Goal: Task Accomplishment & Management: Use online tool/utility

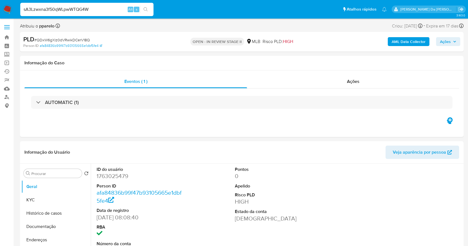
select select "10"
type input "sA3Lzwxna3f50qWLpwWTQG4W"
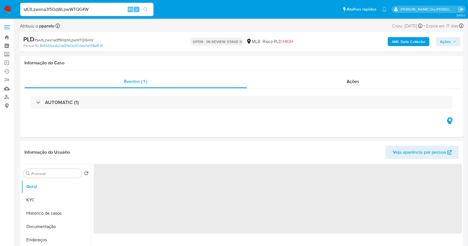
select select "10"
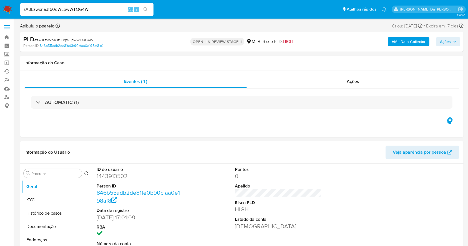
click at [73, 12] on input "sA3Lzwxna3f50qWLpwWTQG4W" at bounding box center [86, 9] width 133 height 7
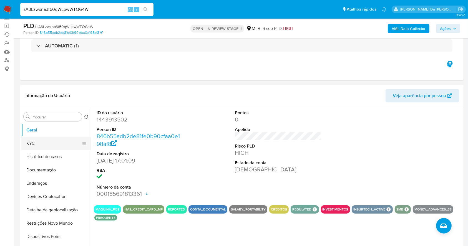
click at [42, 141] on button "KYC" at bounding box center [53, 143] width 65 height 13
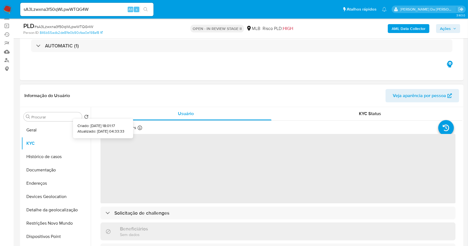
click at [138, 128] on icon at bounding box center [140, 128] width 4 height 4
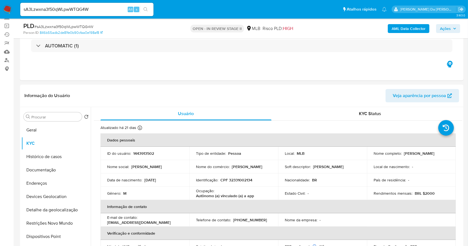
click at [92, 10] on input "sA3Lzwxna3f50qWLpwWTQG4W" at bounding box center [86, 9] width 133 height 7
paste input "D8DkS8Vh0A3bsx1UEguVithe"
type input "D8DkS8Vh0A3bsx1UEguVithe"
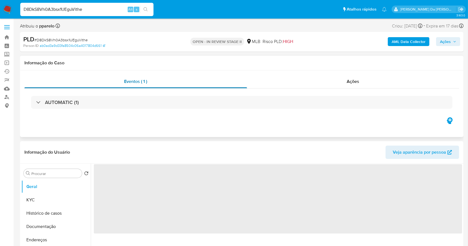
select select "10"
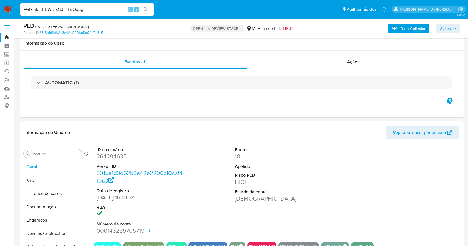
select select "10"
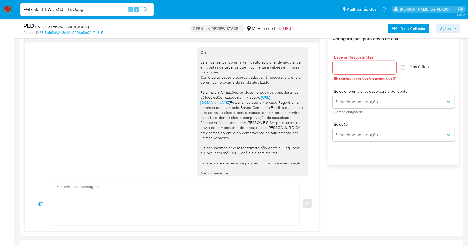
scroll to position [33, 0]
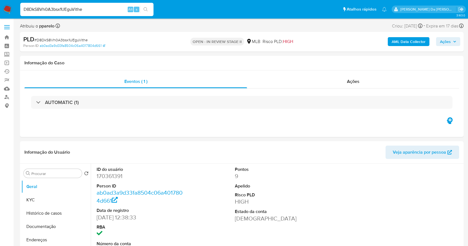
select select "10"
click at [76, 7] on input "D8DkS8Vh0A3bsx1UEguVithe" at bounding box center [86, 9] width 133 height 7
paste input "PmyV2qaGLWvWmitQHwTSYyUq"
type input "PmyV2qaGLWvWmitQHwTSYyUq"
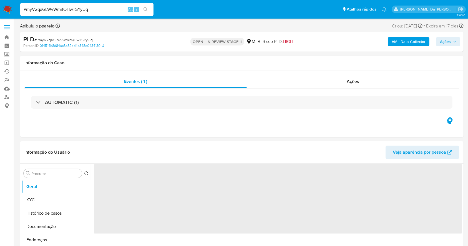
select select "10"
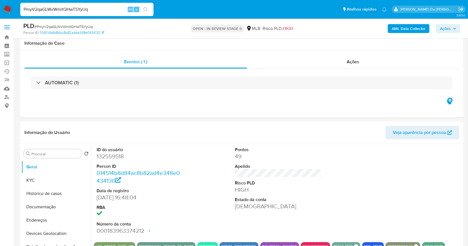
scroll to position [127, 0]
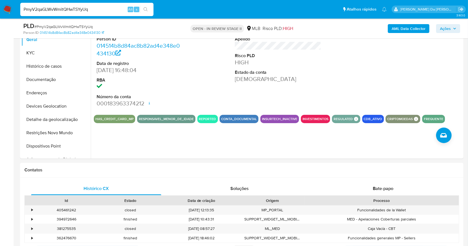
click at [85, 13] on div "PmyV2qaGLWvWmitQHwTSYyUq Alt s" at bounding box center [86, 9] width 133 height 13
click at [87, 9] on input "PmyV2qaGLWvWmitQHwTSYyUq" at bounding box center [86, 9] width 133 height 7
paste input "QBs9aNMg2tTy7dZeNAZ3orhf"
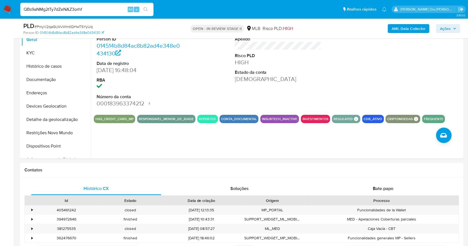
type input "QBs9aNMg2tTy7dZeNAZ3orhf"
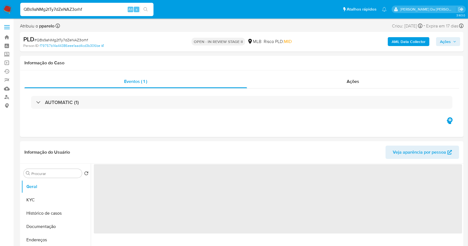
select select "10"
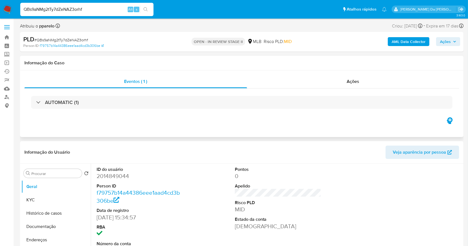
click at [151, 121] on div "Eventos ( 1 ) Ações AUTOMATIC (1)" at bounding box center [241, 103] width 443 height 67
click at [73, 9] on input "QBs9aNMg2tTy7dZeNAZ3orhf" at bounding box center [86, 9] width 133 height 7
paste input "YKUZPzN9Q1OxCEwnaj4EU3P4"
type input "YKUZPzN9Q1OxCEwnaj4EU3P4"
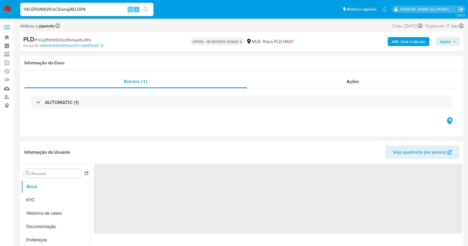
select select "10"
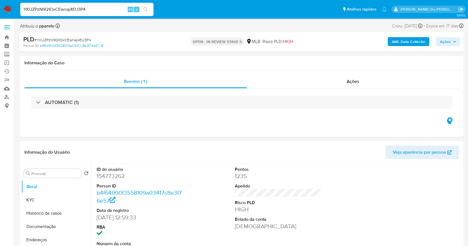
scroll to position [127, 0]
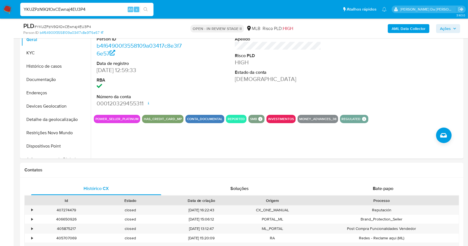
click at [69, 11] on input "YKUZPzN9Q1OxCEwnaj4EU3P4" at bounding box center [86, 9] width 133 height 7
paste input "QBs9aNMg2tTy7dZeNAZ3orhf"
type input "QBs9aNMg2tTy7dZeNAZ3orhf"
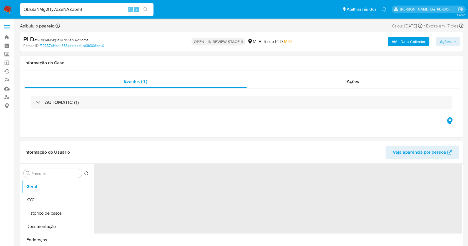
select select "10"
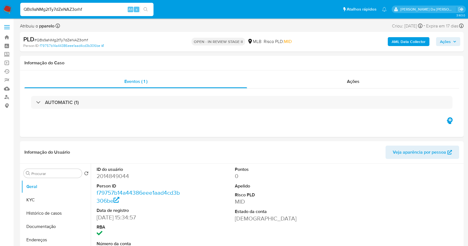
select select "10"
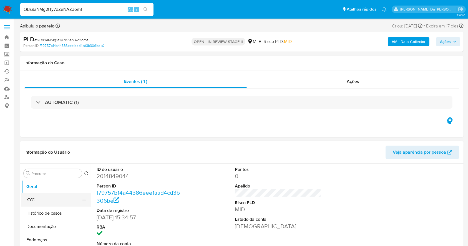
click at [41, 198] on button "KYC" at bounding box center [53, 199] width 65 height 13
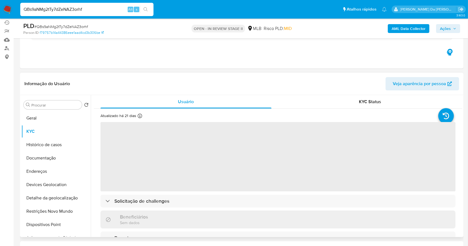
scroll to position [74, 0]
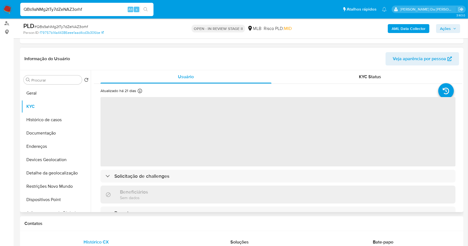
click at [137, 92] on div "Atualizado há 21 dias Criado: 30/09/2024 16:35:01 Atualizado: 18/09/2025 04:33:…" at bounding box center [129, 91] width 58 height 7
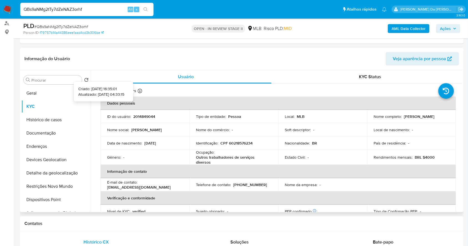
click at [140, 91] on icon at bounding box center [140, 91] width 4 height 4
click at [70, 7] on input "QBs9aNMg2tTy7dZeNAZ3orhf" at bounding box center [86, 9] width 133 height 7
paste input "O7Bt640BjC4e2XsjHXH6Ho3S"
type input "O7Bt640BjC4e2XsjHXH6Ho3S"
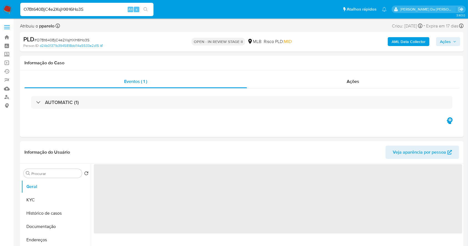
select select "10"
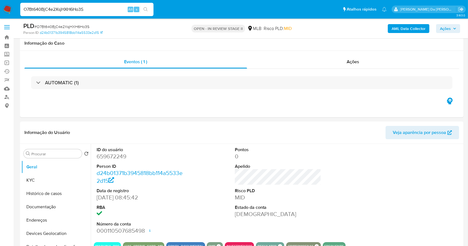
scroll to position [127, 0]
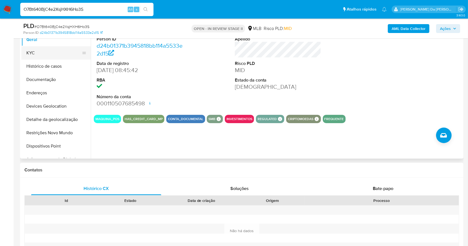
click at [40, 54] on button "KYC" at bounding box center [53, 52] width 65 height 13
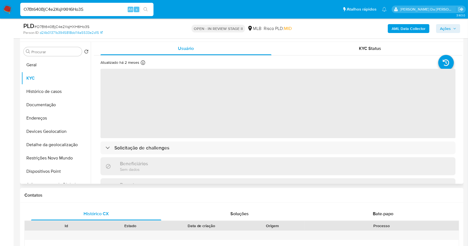
scroll to position [90, 0]
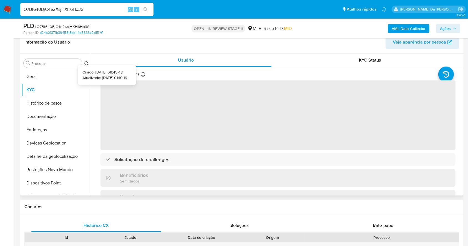
click at [141, 75] on icon at bounding box center [143, 74] width 4 height 4
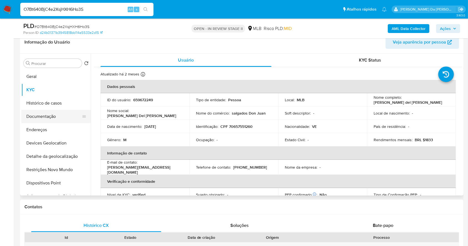
click at [51, 118] on button "Documentação" at bounding box center [53, 116] width 65 height 13
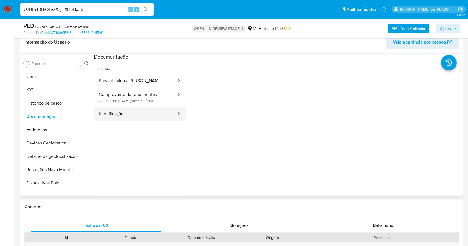
click at [131, 113] on button "Identificação" at bounding box center [135, 114] width 83 height 14
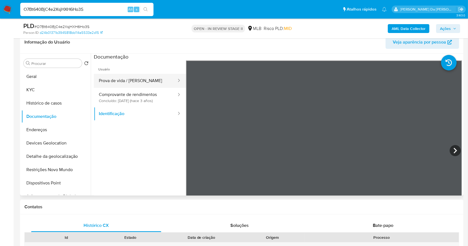
click at [136, 83] on button "Prova de vida / Selfie" at bounding box center [135, 81] width 83 height 14
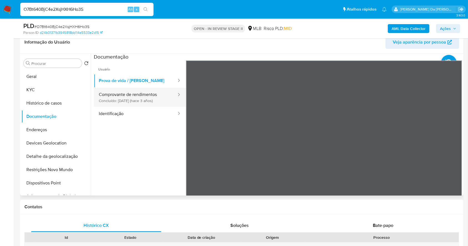
click at [142, 98] on button "Comprovante de rendimentos Concluído: 29/04/2022 (hace 3 años)" at bounding box center [135, 97] width 83 height 19
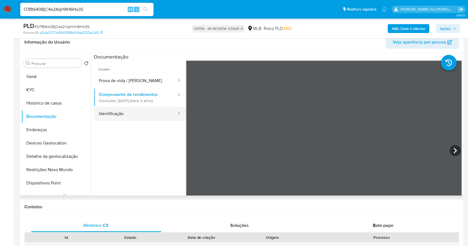
click at [149, 113] on button "Identificação" at bounding box center [135, 114] width 83 height 14
click at [449, 148] on icon at bounding box center [454, 150] width 11 height 11
click at [79, 12] on input "O7Bt640BjC4e2XsjHXH6Ho3S" at bounding box center [86, 9] width 133 height 7
paste input "arznC9UXDffeceCc4fFqJoO4"
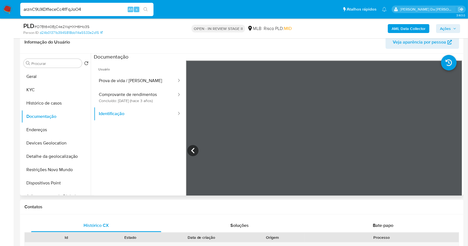
type input "arznC9UXDffeceCc4fFqJoO4"
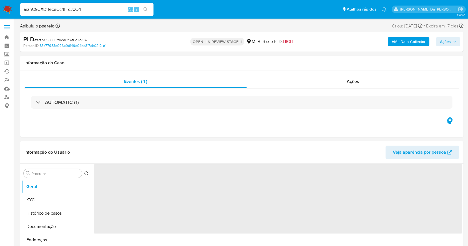
select select "10"
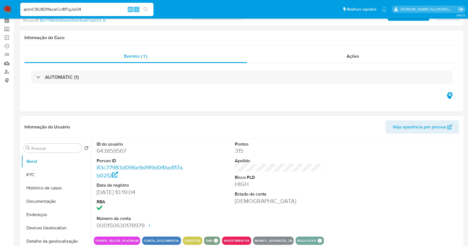
scroll to position [37, 0]
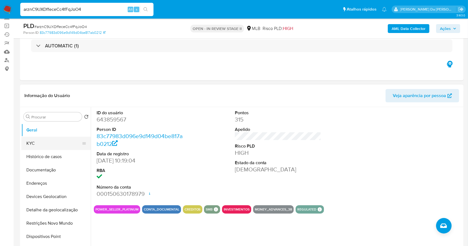
drag, startPoint x: 41, startPoint y: 145, endPoint x: 50, endPoint y: 139, distance: 11.2
click at [41, 145] on button "KYC" at bounding box center [53, 143] width 65 height 13
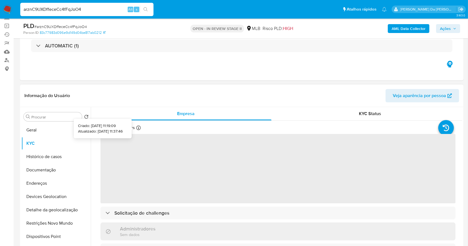
click at [139, 129] on icon at bounding box center [138, 128] width 4 height 4
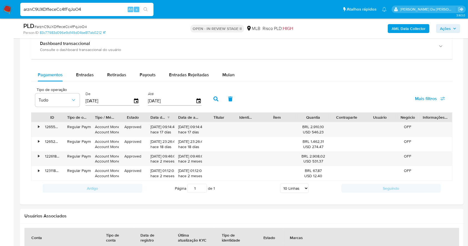
scroll to position [444, 0]
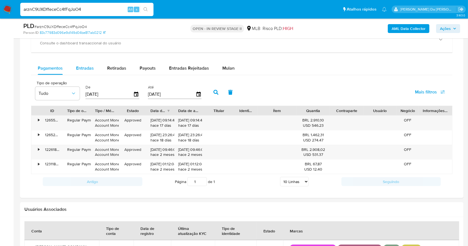
click at [82, 70] on span "Entradas" at bounding box center [85, 68] width 18 height 6
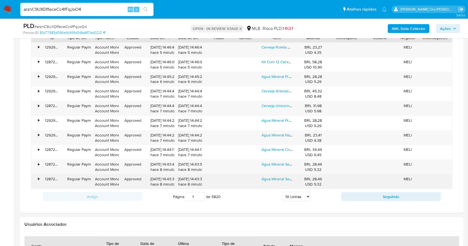
scroll to position [518, 0]
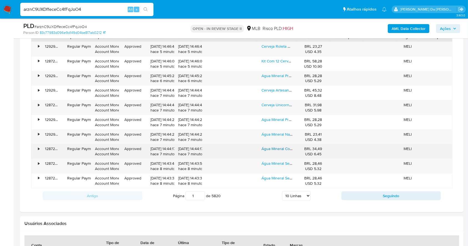
click at [275, 148] on link "Água Mineral Com Gás Prata Garrafa 510ml Pack C/12 Un" at bounding box center [309, 149] width 97 height 6
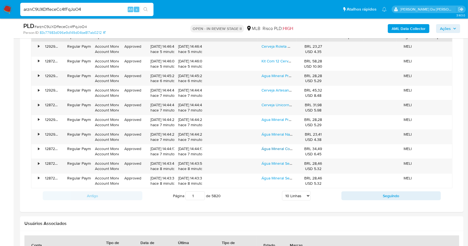
click at [305, 194] on select "5 Linhas 10 Linhas 20 Linhas 25 Linhas 50 Linhas 100 Linhas" at bounding box center [296, 195] width 29 height 9
select select "100"
click at [282, 191] on select "5 Linhas 10 Linhas 20 Linhas 25 Linhas 50 Linhas 100 Linhas" at bounding box center [296, 195] width 29 height 9
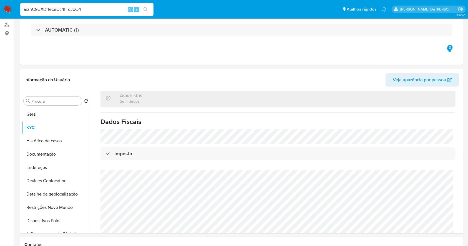
scroll to position [0, 0]
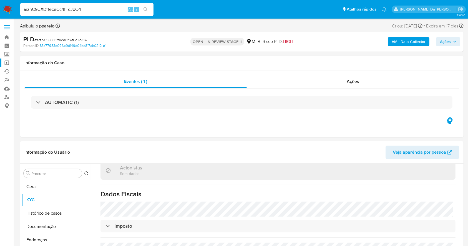
click at [7, 64] on link "Operações em massa" at bounding box center [33, 63] width 66 height 9
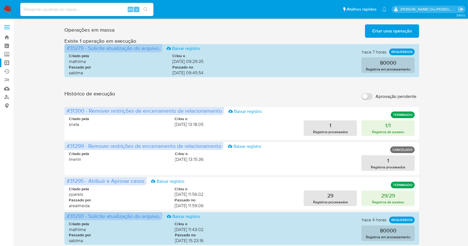
click at [373, 32] on span "Criar uma operação" at bounding box center [392, 31] width 40 height 12
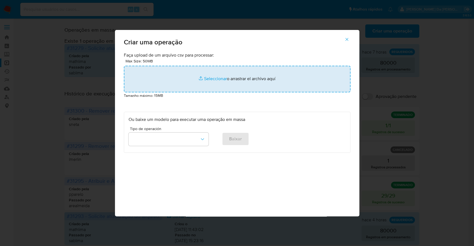
click at [217, 79] on input "file" at bounding box center [237, 79] width 226 height 27
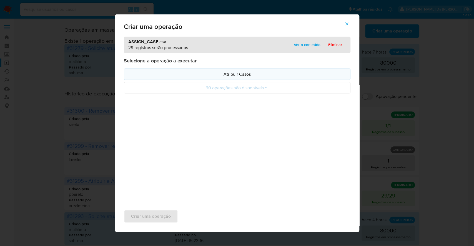
click at [233, 77] on p "Atribuir Casos" at bounding box center [236, 74] width 217 height 6
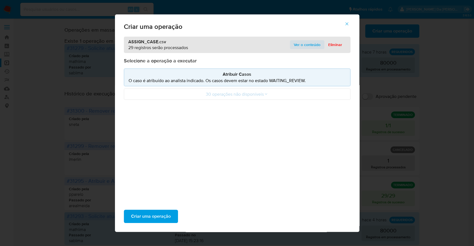
click at [291, 46] on button "Ver o conteúdo" at bounding box center [307, 44] width 34 height 9
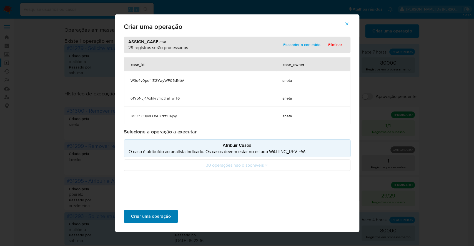
click at [159, 218] on span "Criar uma operação" at bounding box center [151, 216] width 40 height 12
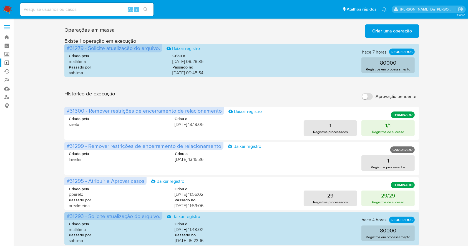
click at [83, 13] on div "Alt s" at bounding box center [86, 9] width 133 height 13
click at [83, 6] on input at bounding box center [86, 9] width 133 height 7
paste input "miYrPbNVK8uEDK8SK0BULdAy"
type input "miYrPbNVK8uEDK8SK0BULdAy"
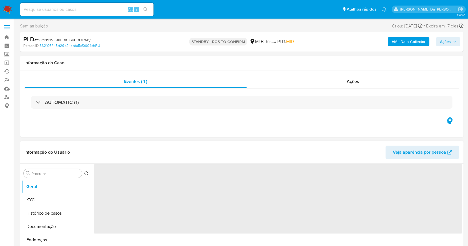
select select "10"
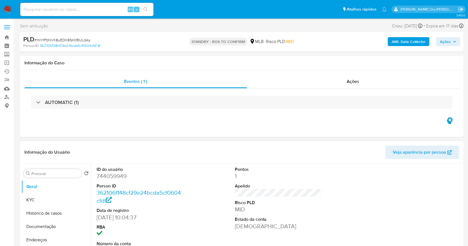
click at [196, 142] on div "Informação do Usuário Veja aparência por pessoa" at bounding box center [241, 152] width 443 height 22
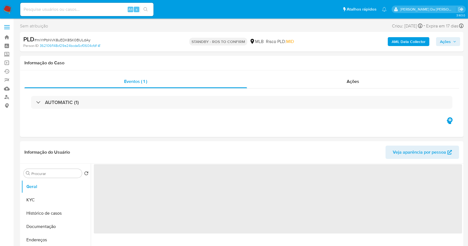
select select "10"
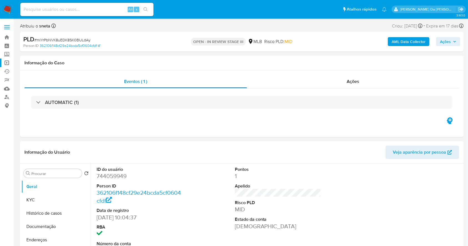
click at [9, 65] on link "Operações em massa" at bounding box center [33, 63] width 66 height 9
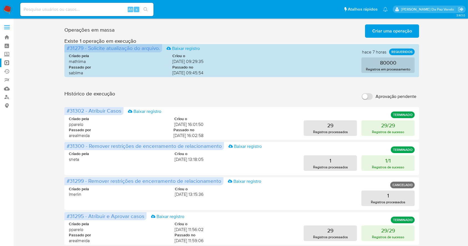
click at [67, 11] on input at bounding box center [86, 9] width 133 height 7
paste input "KPAfhxEuAU1LfpMm2uxlgF1S"
type input "KPAfhxEuAU1LfpMm2uxlgF1S"
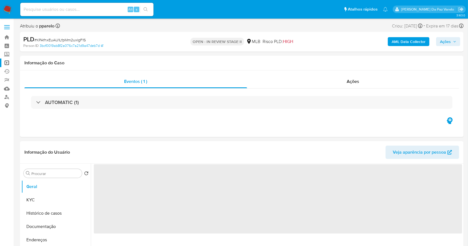
select select "10"
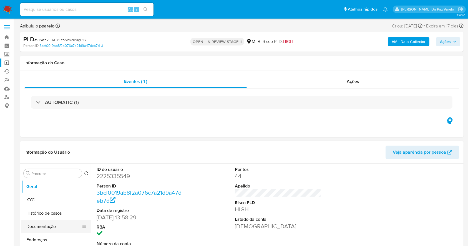
drag, startPoint x: 46, startPoint y: 221, endPoint x: 53, endPoint y: 220, distance: 7.3
click at [46, 221] on button "Documentação" at bounding box center [53, 226] width 65 height 13
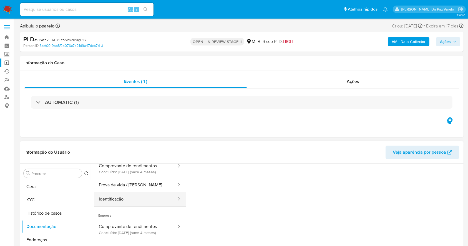
scroll to position [45, 0]
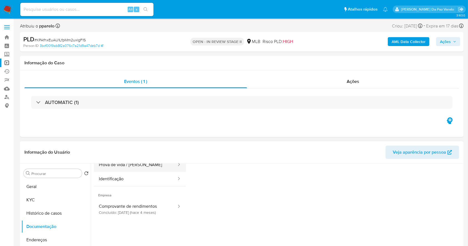
click at [131, 166] on button "Prova de vida / [PERSON_NAME]" at bounding box center [135, 165] width 83 height 14
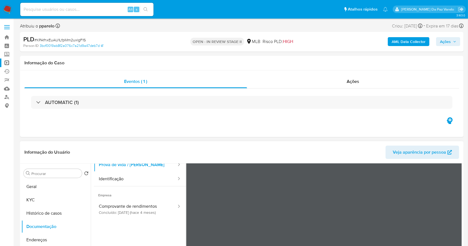
scroll to position [40, 0]
click at [71, 7] on input at bounding box center [86, 9] width 133 height 7
paste input "57hbfYkY5dHED4YhHKrQt1Yw"
type input "57hbfYkY5dHED4YhHKrQt1Yw"
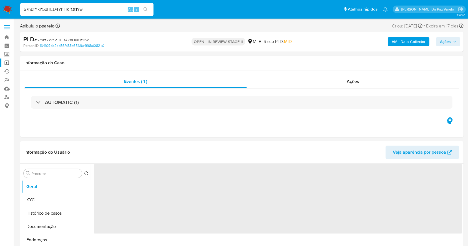
select select "10"
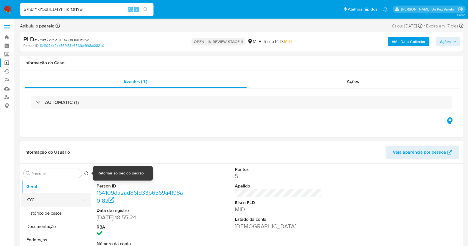
click at [68, 194] on button "KYC" at bounding box center [53, 199] width 65 height 13
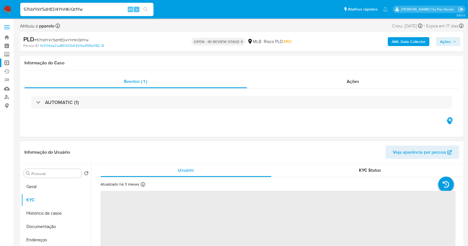
click at [145, 185] on div "Atualizado há 3 meses Criado: [DATE] 17:35:27 Atualizado: [DATE] 11:48:16" at bounding box center [130, 185] width 61 height 7
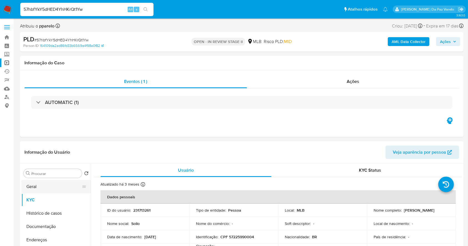
click at [38, 193] on button "Geral" at bounding box center [53, 186] width 65 height 13
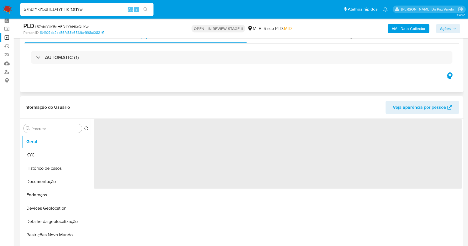
scroll to position [37, 0]
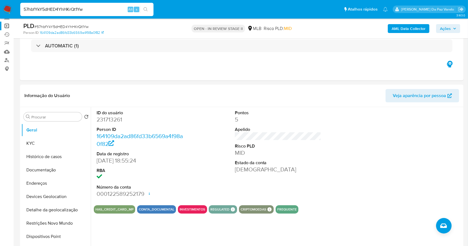
click at [71, 3] on div "57hbfYkY5dHED4YhHKrQt1Yw Alt s" at bounding box center [86, 9] width 133 height 13
click at [71, 7] on input "57hbfYkY5dHED4YhHKrQt1Yw" at bounding box center [86, 9] width 133 height 7
paste input "wBvg3b4Il5B3CsewKDngnTv"
type input "5wBvg3b4Il5B3CsewKDngnTv"
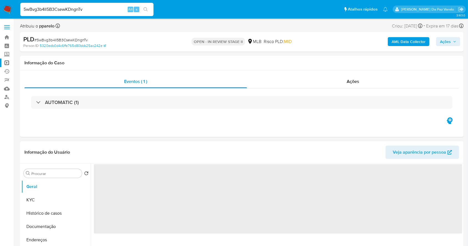
select select "10"
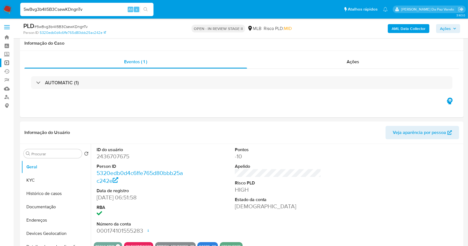
scroll to position [127, 0]
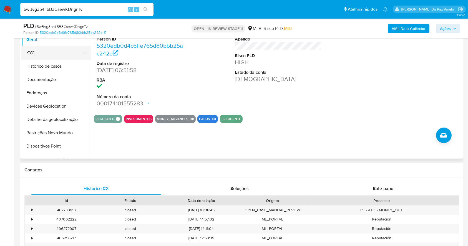
click at [46, 53] on button "KYC" at bounding box center [53, 52] width 65 height 13
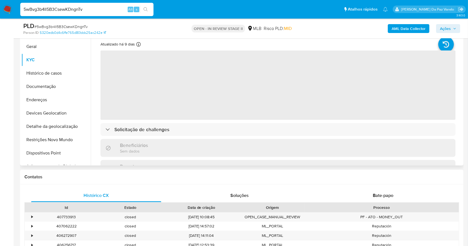
scroll to position [90, 0]
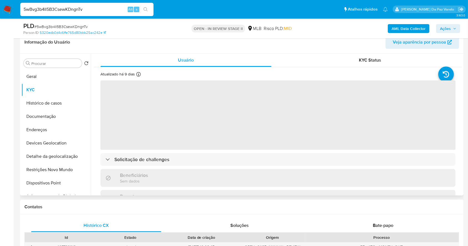
click at [138, 79] on div "Atualizado há 9 dias Criado: [DATE] 07:54:01 Atualizado: [DATE] 12:33:50 ‌ Soli…" at bounding box center [278, 206] width 368 height 279
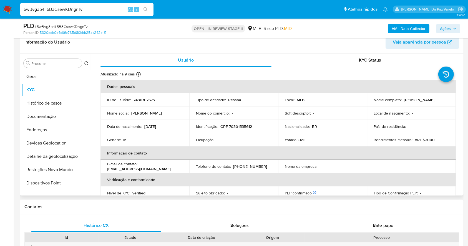
click at [138, 76] on icon at bounding box center [138, 74] width 4 height 4
click at [40, 74] on button "Geral" at bounding box center [53, 76] width 65 height 13
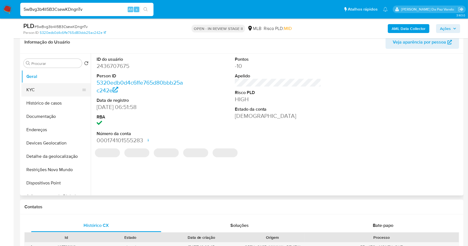
click at [49, 90] on button "KYC" at bounding box center [53, 89] width 65 height 13
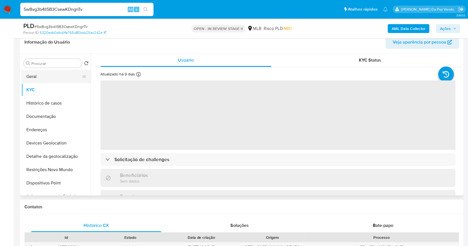
click at [51, 78] on button "Geral" at bounding box center [53, 76] width 65 height 13
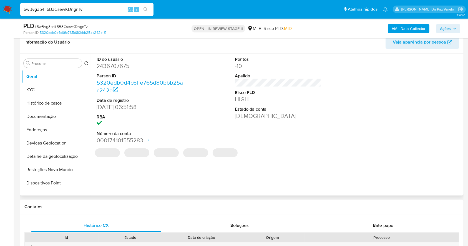
click at [115, 65] on dd "2436707675" at bounding box center [140, 66] width 87 height 8
copy dd "2436707675"
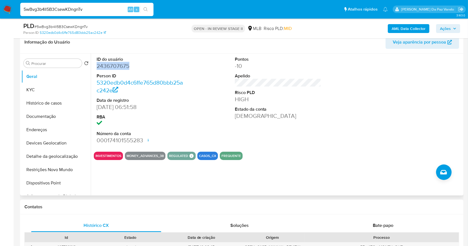
click at [112, 67] on dd "2436707675" at bounding box center [140, 66] width 87 height 8
click at [98, 108] on dd "14/05/2025 06:51:58" at bounding box center [140, 107] width 87 height 8
drag, startPoint x: 98, startPoint y: 108, endPoint x: 115, endPoint y: 109, distance: 17.2
click at [115, 109] on dd "14/05/2025 06:51:58" at bounding box center [140, 107] width 87 height 8
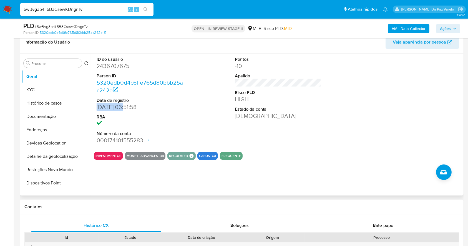
copy dd "14/05/2025"
click at [49, 115] on button "Documentação" at bounding box center [53, 116] width 65 height 13
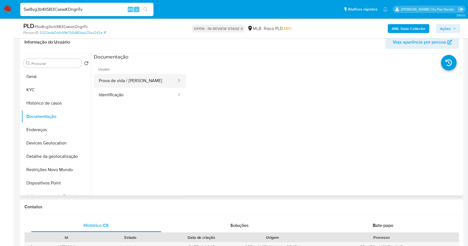
click at [133, 83] on button "Prova de vida / Selfie" at bounding box center [135, 81] width 83 height 14
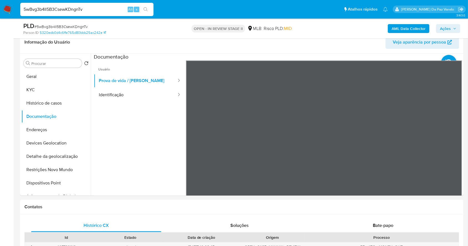
click at [73, 9] on input "5wBvg3b4Il5B3CsewKDngnTv" at bounding box center [86, 9] width 133 height 7
paste input "7bxoLAuJEoo7gb3v8wk5vs3p"
type input "7bxoLAuJEoo7gb3v8wk5vs3p"
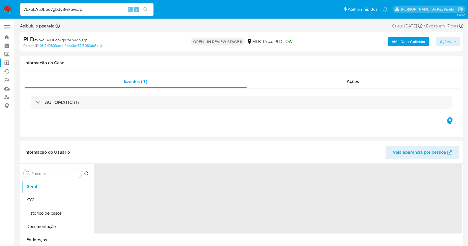
select select "10"
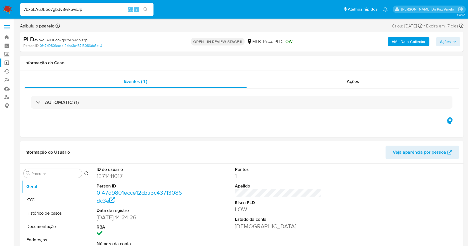
click at [94, 14] on div "7bxoLAuJEoo7gb3v8wk5vs3p Alt s" at bounding box center [86, 9] width 133 height 13
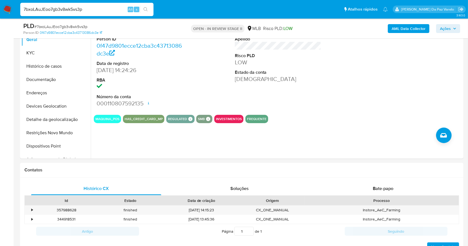
click at [94, 11] on input "7bxoLAuJEoo7gb3v8wk5vs3p" at bounding box center [86, 9] width 133 height 7
paste input "tq1DMnBauQq6SepAG3X01Pkr"
type input "tq1DMnBauQq6SepAG3X01Pkr"
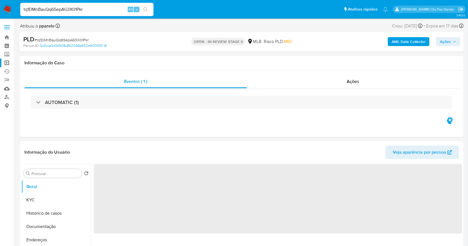
select select "10"
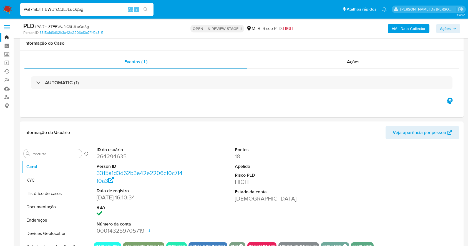
select select "10"
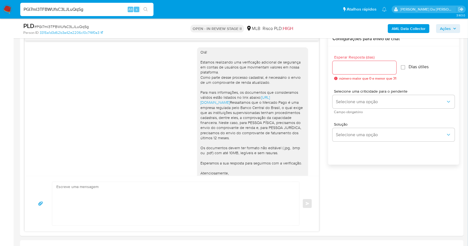
scroll to position [33, 0]
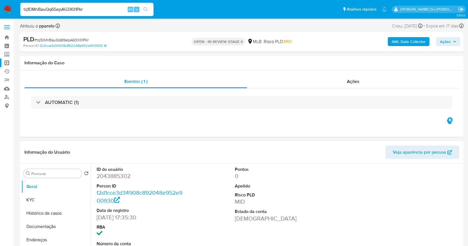
select select "10"
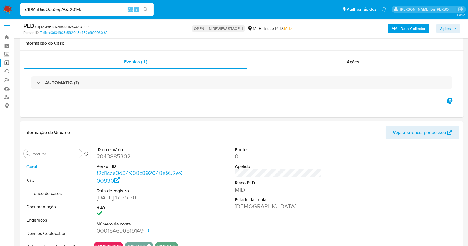
scroll to position [127, 0]
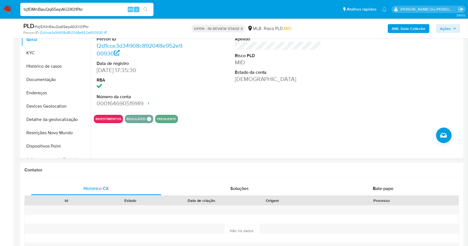
click at [117, 9] on input "tq1DMnBauQq6SepAG3X01Pkr" at bounding box center [86, 9] width 133 height 7
paste input "W3o4v0poi1iZGYwyWP05dNbV"
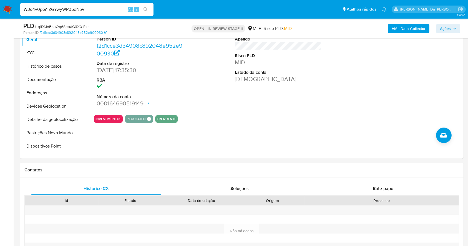
type input "W3o4v0poi1iZGYwyWP05dNbV"
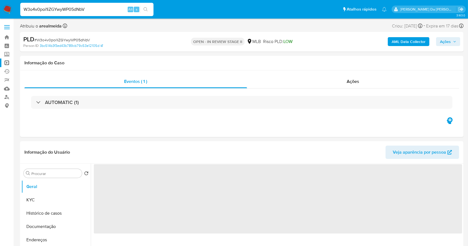
drag, startPoint x: 9, startPoint y: 6, endPoint x: 111, endPoint y: 30, distance: 105.5
click at [9, 6] on img at bounding box center [7, 9] width 9 height 9
select select "10"
click at [7, 65] on link "Operações em massa" at bounding box center [33, 63] width 66 height 9
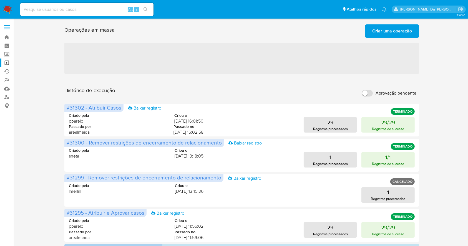
click at [402, 36] on span "Criar uma operação" at bounding box center [392, 31] width 40 height 12
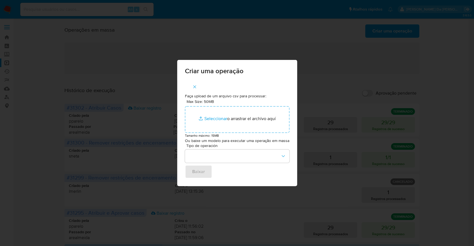
click at [402, 35] on div "Criar uma operação Faça upload de um arquivo csv para processar: Max Size: 50MB…" at bounding box center [237, 123] width 474 height 246
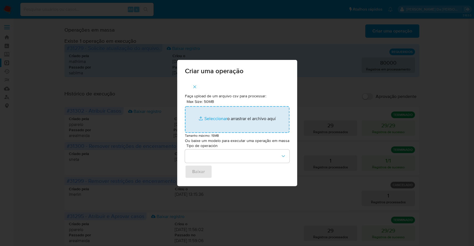
click at [215, 118] on input "Max Size: 50MB Seleccionar archivos" at bounding box center [237, 119] width 104 height 27
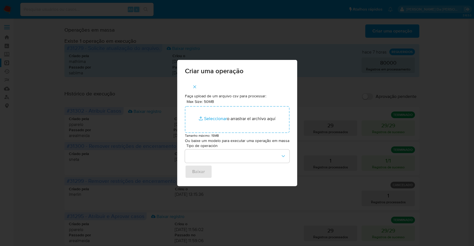
click at [308, 88] on div "Criar uma operação Faça upload de um arquivo csv para processar: Max Size: 50MB…" at bounding box center [237, 123] width 474 height 246
click at [195, 85] on icon "button" at bounding box center [194, 86] width 5 height 5
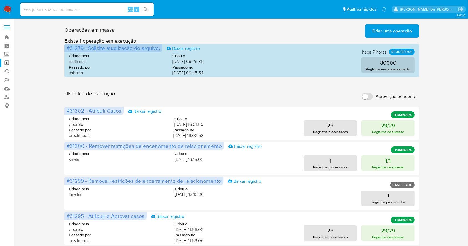
click at [378, 30] on span "Criar uma operação" at bounding box center [392, 31] width 40 height 12
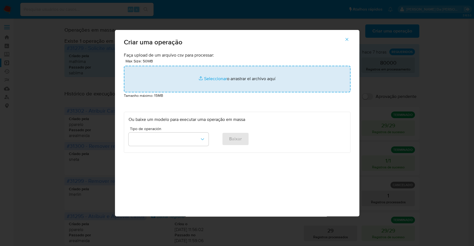
click at [208, 80] on input "file" at bounding box center [237, 79] width 226 height 27
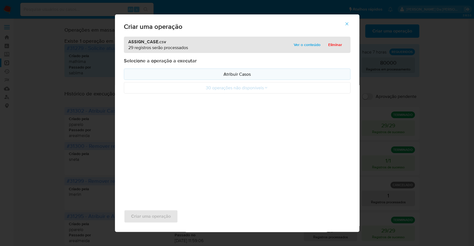
click at [230, 72] on p "Atribuir Casos" at bounding box center [236, 74] width 217 height 6
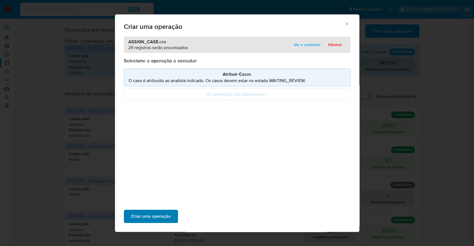
click at [164, 213] on span "Criar uma operação" at bounding box center [151, 216] width 40 height 12
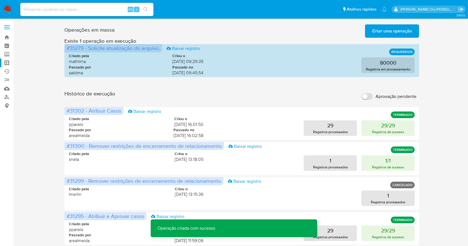
click at [369, 92] on label "Aprovação pendente" at bounding box center [389, 96] width 60 height 12
click at [369, 93] on input "Aprovação pendente" at bounding box center [367, 96] width 11 height 7
checkbox input "true"
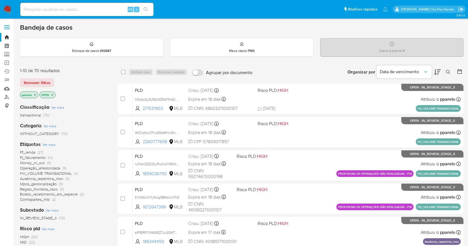
click at [449, 72] on icon at bounding box center [448, 72] width 4 height 4
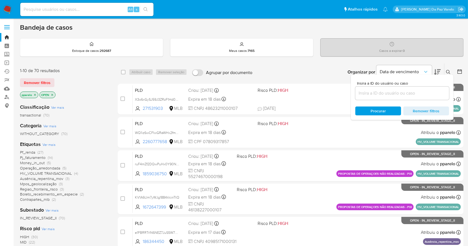
click at [413, 90] on input at bounding box center [402, 93] width 94 height 7
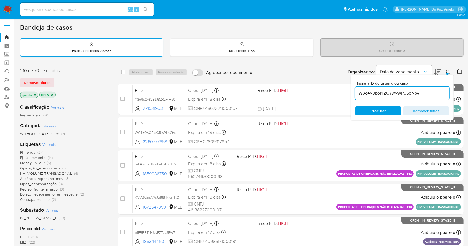
type input "W3o4v0poi1iZGYwyWP05dNbV"
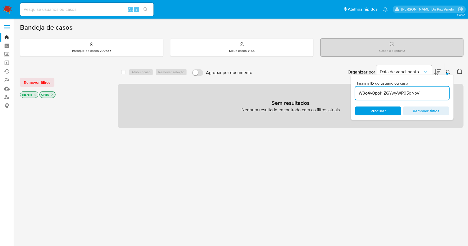
click at [34, 94] on icon "close-filter" at bounding box center [34, 94] width 3 height 3
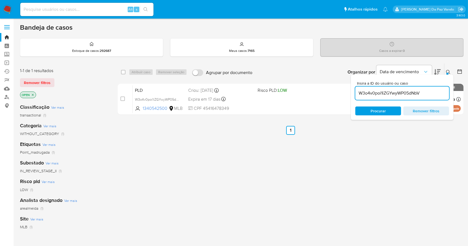
click at [34, 94] on icon "close-filter" at bounding box center [32, 94] width 3 height 3
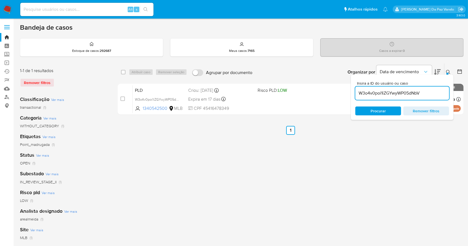
click at [124, 69] on div "select-all-cases-checkbox" at bounding box center [123, 72] width 4 height 6
click at [122, 74] on div "select-all-cases-checkbox" at bounding box center [124, 72] width 7 height 7
click at [122, 73] on input "checkbox" at bounding box center [123, 72] width 4 height 4
checkbox input "true"
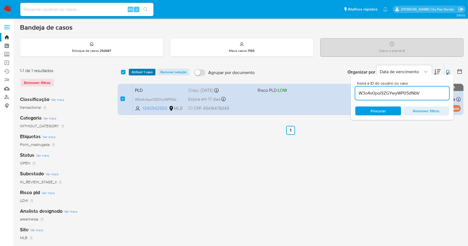
click at [135, 69] on span "Atribuir 1 caso" at bounding box center [142, 72] width 21 height 6
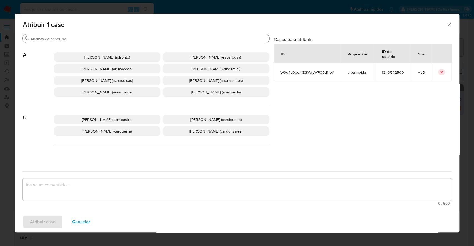
click at [158, 39] on input "Buscar" at bounding box center [149, 38] width 236 height 5
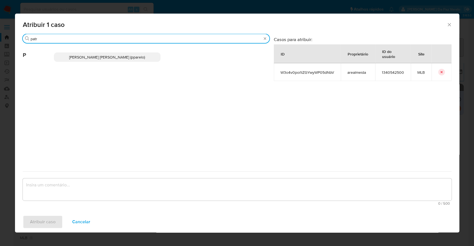
type input "patr"
click at [131, 53] on p "[PERSON_NAME] [PERSON_NAME] (pparelo)" at bounding box center [107, 56] width 107 height 9
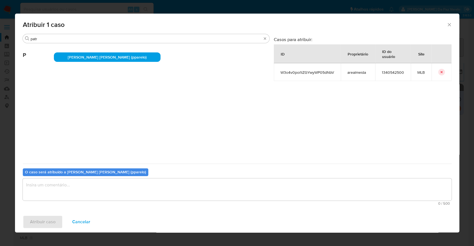
click at [125, 185] on textarea "assign-modal" at bounding box center [237, 189] width 428 height 22
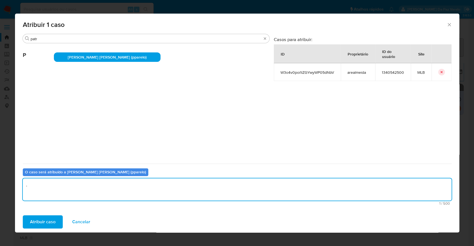
type textarea "."
click at [51, 214] on div "Atribuir caso Cancelar" at bounding box center [237, 221] width 444 height 21
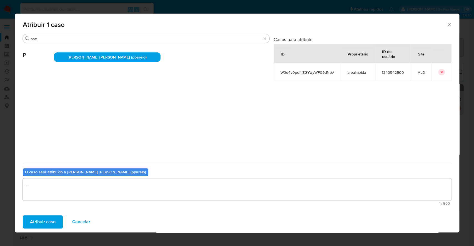
click at [53, 221] on span "Atribuir caso" at bounding box center [43, 222] width 26 height 12
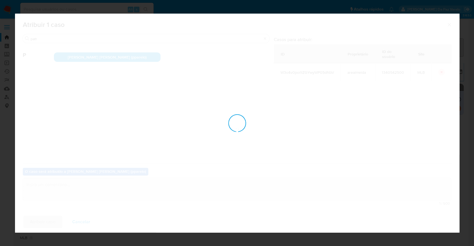
checkbox input "false"
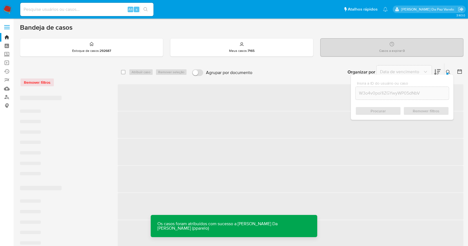
click at [446, 73] on div at bounding box center [447, 74] width 2 height 2
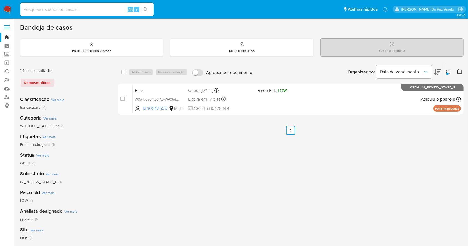
click at [120, 70] on div "select-all-cases-checkbox Atribuir caso Remover seleção Agrupar por documento O…" at bounding box center [291, 72] width 346 height 17
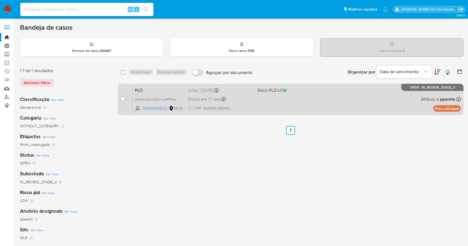
click at [290, 103] on div "PLD W3o4v0poi1iZGYwyWP05dNbV 1340542500 MLB Risco PLD: LOW Criou: 12/09/2025 Cr…" at bounding box center [297, 99] width 328 height 28
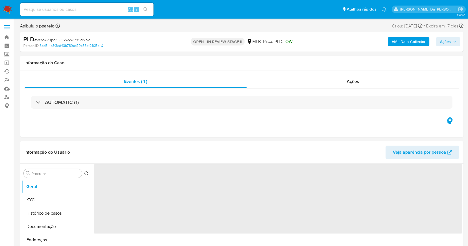
select select "10"
click at [440, 41] on span "Ações" at bounding box center [445, 41] width 11 height 9
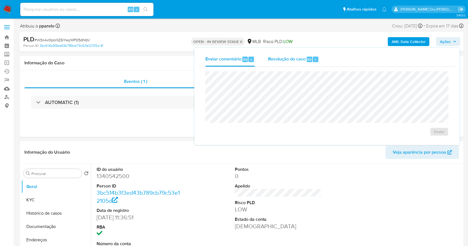
click at [281, 62] on span "Resolução do caso" at bounding box center [286, 59] width 37 height 6
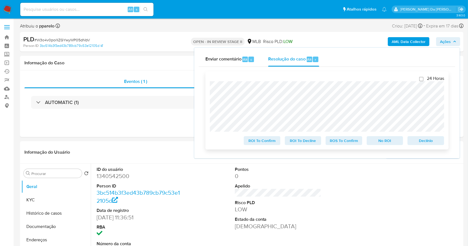
click at [340, 141] on span "ROS To Confirm" at bounding box center [343, 141] width 29 height 8
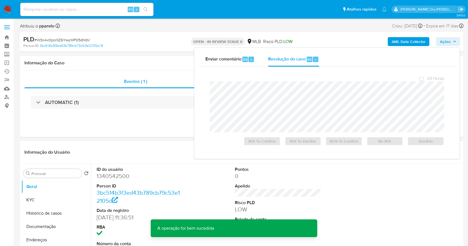
click at [79, 39] on span "# W3o4v0poi1iZGYwyWP05dNbV" at bounding box center [61, 40] width 55 height 6
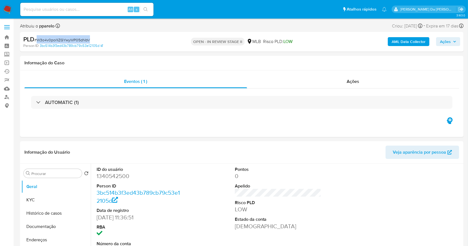
copy span "W3o4v0poi1iZGYwyWP05dNbV"
click at [8, 10] on img at bounding box center [7, 9] width 9 height 9
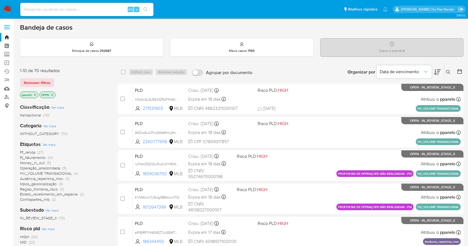
click at [450, 70] on icon at bounding box center [448, 72] width 4 height 4
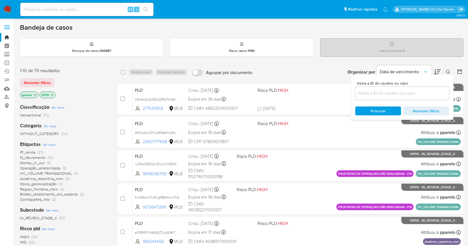
click at [413, 93] on input at bounding box center [402, 93] width 94 height 7
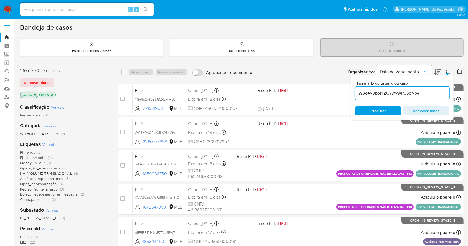
type input "W3o4v0poi1iZGYwyWP05dNbV"
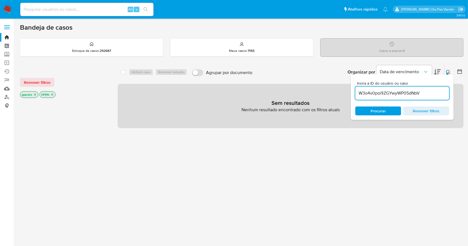
click at [36, 93] on icon "close-filter" at bounding box center [34, 94] width 3 height 3
click at [33, 94] on icon "close-filter" at bounding box center [33, 95] width 2 height 2
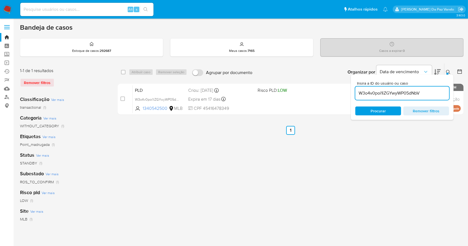
click at [450, 71] on icon at bounding box center [448, 72] width 4 height 4
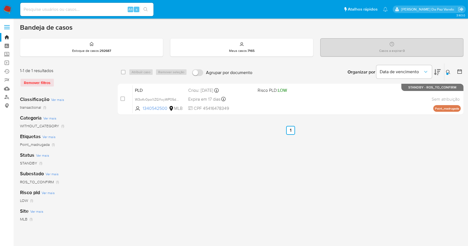
click at [449, 71] on icon at bounding box center [448, 72] width 4 height 4
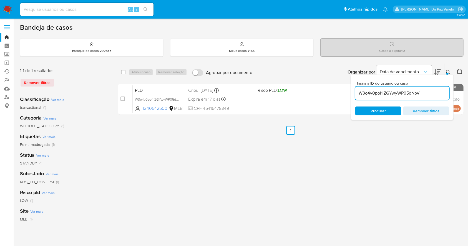
click at [449, 71] on icon at bounding box center [448, 72] width 4 height 4
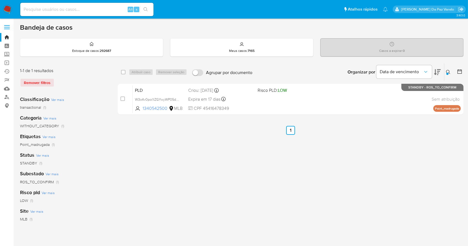
click at [449, 71] on icon at bounding box center [448, 72] width 4 height 4
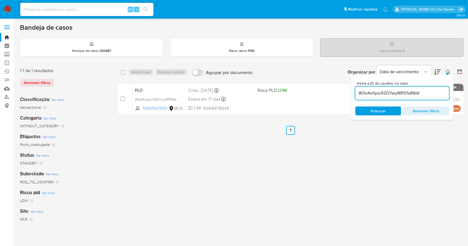
click at [449, 71] on icon at bounding box center [448, 72] width 4 height 4
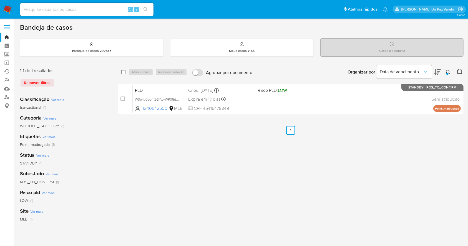
click at [123, 71] on input "checkbox" at bounding box center [123, 72] width 4 height 4
checkbox input "true"
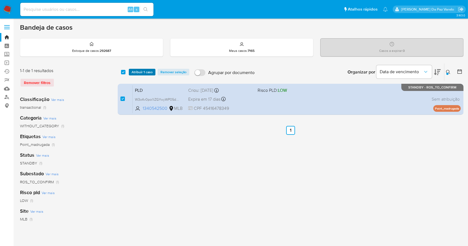
click at [138, 71] on span "Atribuir 1 caso" at bounding box center [142, 72] width 21 height 6
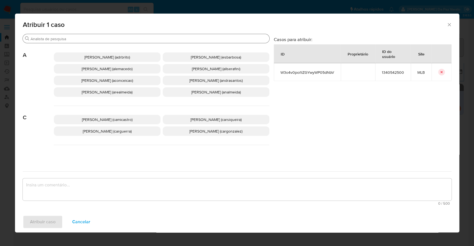
click at [171, 40] on input "Buscar" at bounding box center [149, 38] width 236 height 5
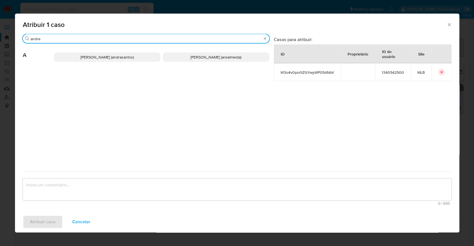
type input "andre"
click at [182, 60] on p "[PERSON_NAME] (arealmeida)" at bounding box center [216, 56] width 107 height 9
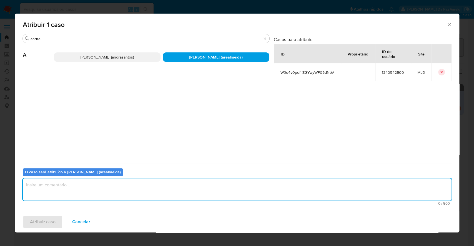
click at [125, 190] on textarea "assign-modal" at bounding box center [237, 189] width 428 height 22
type textarea "."
click at [55, 221] on button "Atribuir caso" at bounding box center [43, 221] width 40 height 13
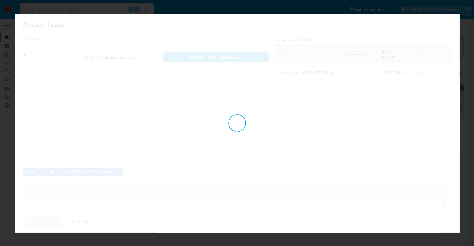
checkbox input "false"
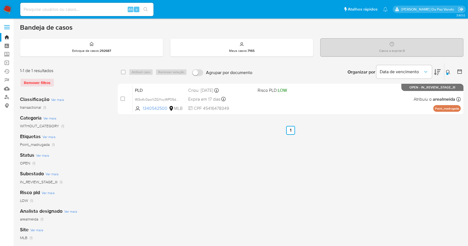
click at [448, 73] on div at bounding box center [447, 74] width 2 height 2
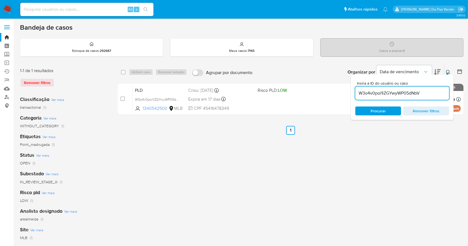
click at [420, 97] on div "W3o4v0poi1iZGYwyWP05dNbV" at bounding box center [402, 93] width 94 height 13
click at [420, 92] on input "W3o4v0poi1iZGYwyWP05dNbV" at bounding box center [402, 93] width 94 height 7
click at [448, 72] on icon at bounding box center [448, 72] width 4 height 4
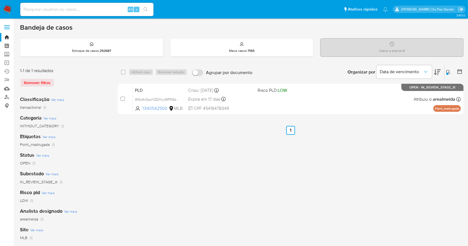
click at [446, 72] on icon at bounding box center [448, 72] width 4 height 4
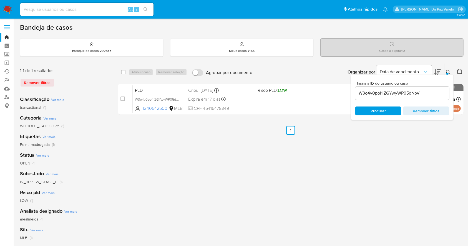
click at [416, 98] on div "W3o4v0poi1iZGYwyWP05dNbV" at bounding box center [402, 93] width 94 height 13
click at [416, 93] on input "W3o4v0poi1iZGYwyWP05dNbV" at bounding box center [402, 93] width 94 height 7
click at [395, 186] on div "select-all-cases-checkbox Atribuir caso Remover seleção Agrupar por documento O…" at bounding box center [291, 185] width 346 height 244
click at [10, 62] on link "Operações em massa" at bounding box center [33, 63] width 66 height 9
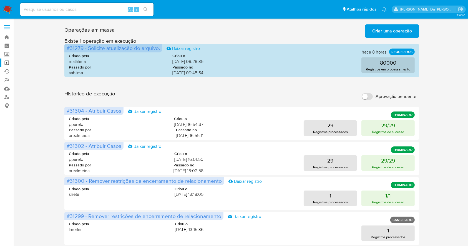
click at [383, 33] on span "Criar uma operação" at bounding box center [392, 31] width 40 height 12
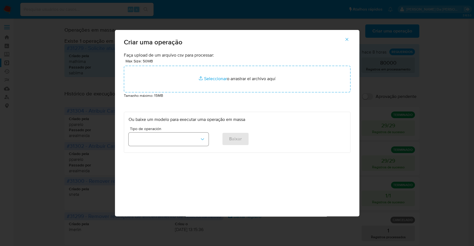
click at [193, 138] on button "button" at bounding box center [168, 139] width 80 height 13
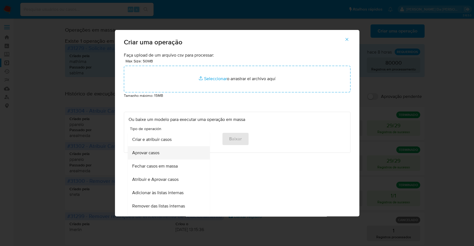
scroll to position [37, 0]
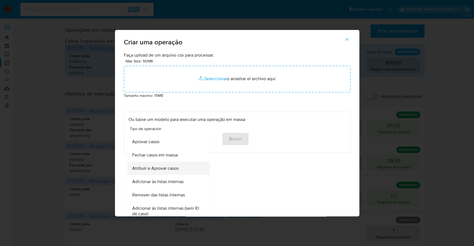
click at [175, 168] on span "Atribuir e Aprovar casos" at bounding box center [155, 169] width 46 height 6
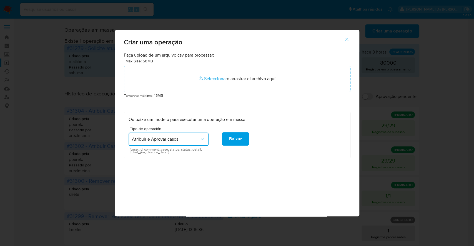
click at [187, 143] on button "Atribuir e Aprovar casos" at bounding box center [168, 139] width 80 height 13
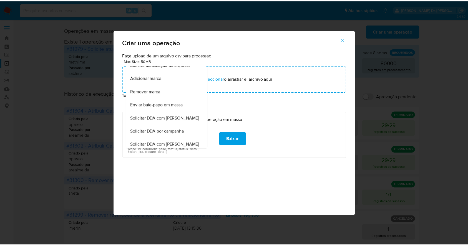
scroll to position [274, 0]
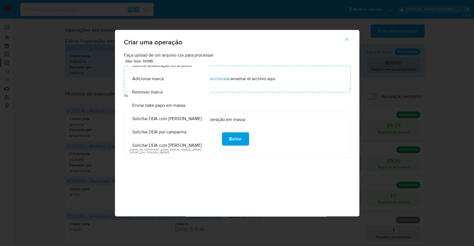
click at [347, 41] on icon "button" at bounding box center [346, 39] width 5 height 5
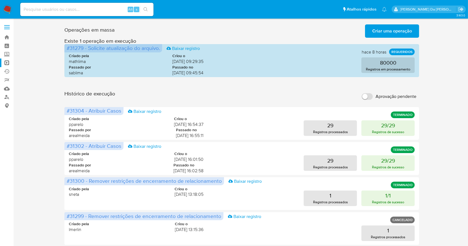
click at [128, 11] on span "Alt" at bounding box center [130, 9] width 4 height 5
click at [124, 10] on input at bounding box center [86, 9] width 133 height 7
paste input "nPH67tZSdBaTXW2slQ4RwoOG"
type input "nPH67tZSdBaTXW2slQ4RwoOG"
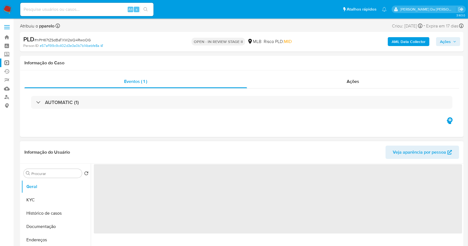
select select "10"
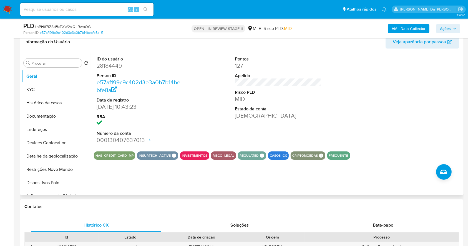
scroll to position [74, 0]
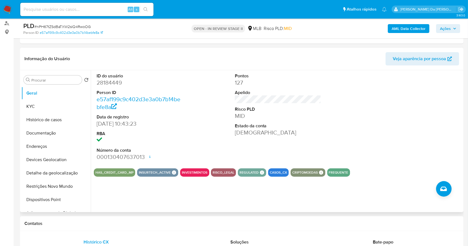
click at [98, 124] on dd "15/05/2010 10:43:23" at bounding box center [140, 124] width 87 height 8
drag, startPoint x: 98, startPoint y: 124, endPoint x: 124, endPoint y: 125, distance: 26.1
click at [124, 125] on dd "15/05/2010 10:43:23" at bounding box center [140, 124] width 87 height 8
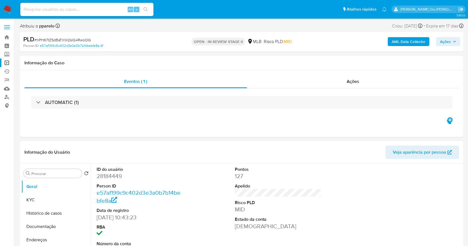
scroll to position [127, 0]
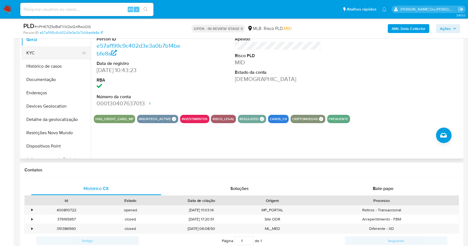
click at [48, 56] on button "KYC" at bounding box center [53, 52] width 65 height 13
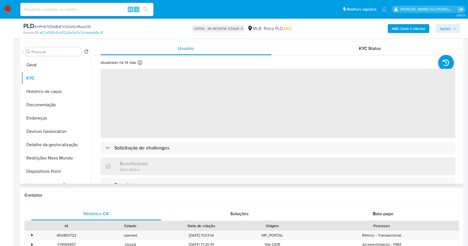
scroll to position [90, 0]
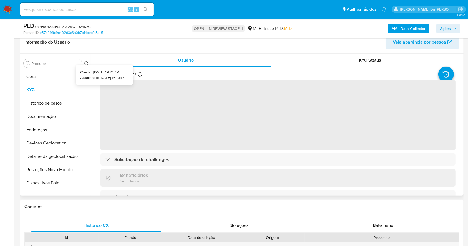
click at [140, 73] on icon at bounding box center [140, 74] width 4 height 4
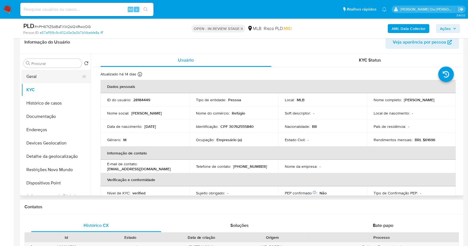
click at [49, 78] on button "Geral" at bounding box center [53, 76] width 65 height 13
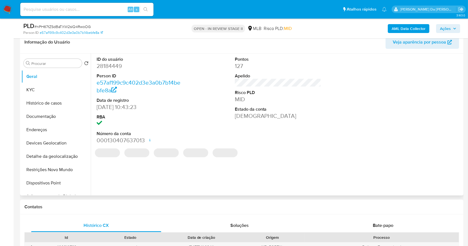
click at [100, 108] on dd "15/05/2010 10:43:23" at bounding box center [140, 107] width 87 height 8
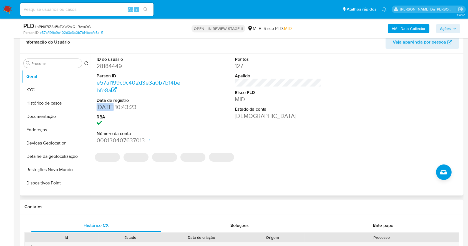
drag, startPoint x: 100, startPoint y: 108, endPoint x: 109, endPoint y: 107, distance: 9.5
click at [109, 107] on dd "15/05/2010 10:43:23" at bounding box center [140, 107] width 87 height 8
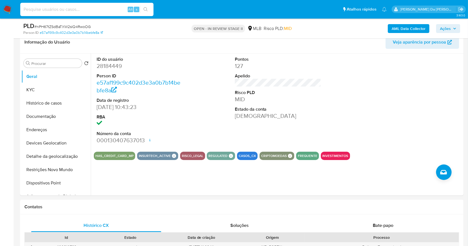
click at [115, 7] on input at bounding box center [86, 9] width 133 height 7
paste input "pX3oQALYUVHZouCaQeO6ivyX"
type input "pX3oQALYUVHZouCaQeO6ivyX"
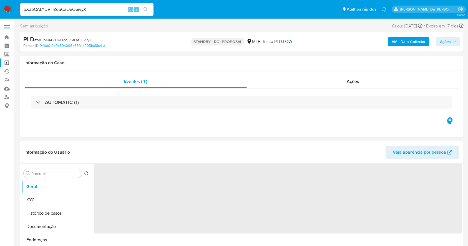
select select "10"
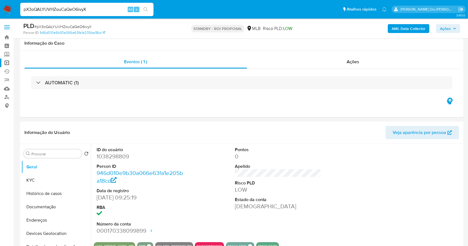
scroll to position [127, 0]
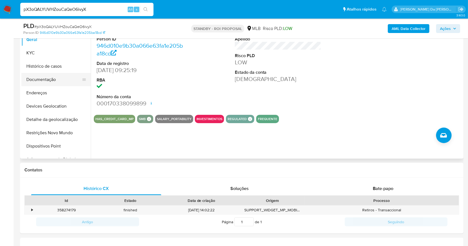
drag, startPoint x: 47, startPoint y: 82, endPoint x: 53, endPoint y: 81, distance: 6.7
click at [47, 82] on button "Documentação" at bounding box center [53, 79] width 65 height 13
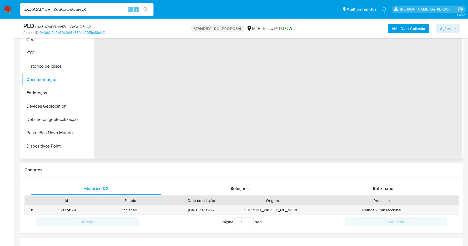
scroll to position [90, 0]
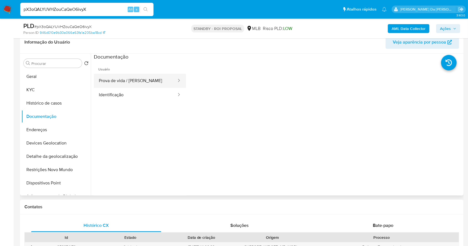
click at [145, 82] on button "Prova de vida / Selfie" at bounding box center [135, 81] width 83 height 14
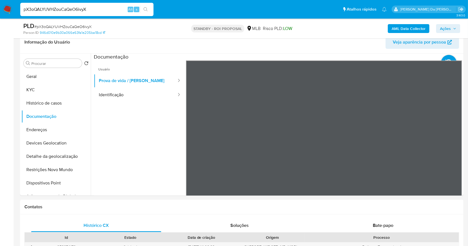
click at [128, 10] on div "Alt" at bounding box center [131, 10] width 6 height 6
click at [117, 7] on input "pX3oQALYUVHZouCaQeO6ivyX" at bounding box center [86, 9] width 133 height 7
paste input "0QiXciV77qwlxAR2FYTToThn"
type input "0QiXciV77qwlxAR2FYTToThn"
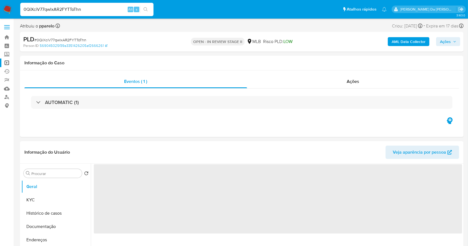
select select "10"
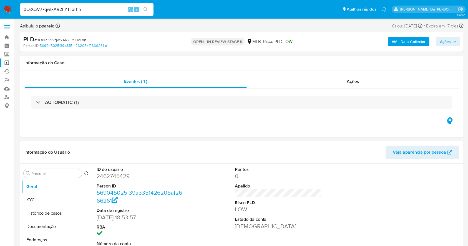
scroll to position [127, 0]
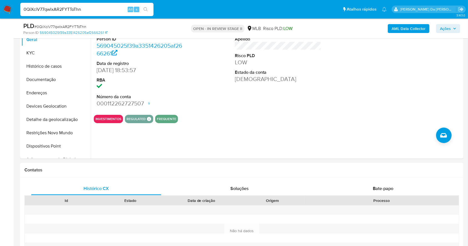
click at [111, 12] on input "0QiXciV77qwlxAR2FYTToThn" at bounding box center [86, 9] width 133 height 7
paste input "g4U6uV8g5tufdHZZGpgFQIeA"
type input "g4U6uV8g5tufdHZZGpgFQIeA"
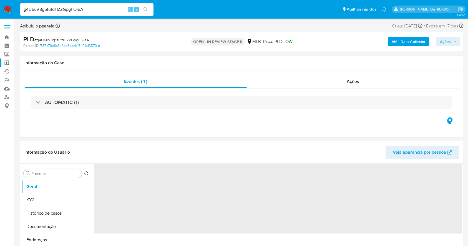
select select "10"
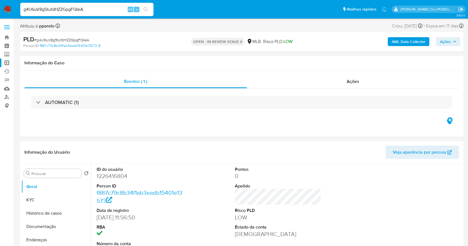
click at [84, 11] on input "g4U6uV8g5tufdHZZGpgFQIeA" at bounding box center [86, 9] width 133 height 7
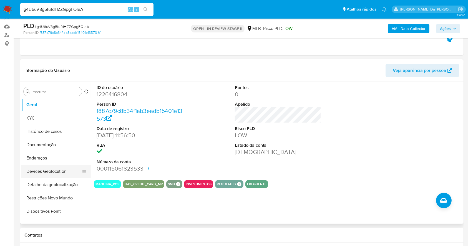
scroll to position [74, 0]
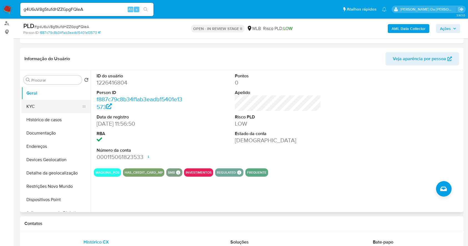
click at [45, 108] on button "KYC" at bounding box center [53, 106] width 65 height 13
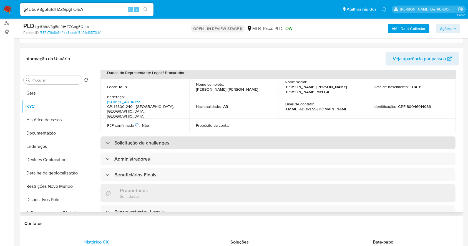
scroll to position [177, 0]
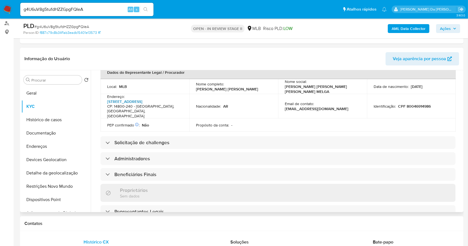
click at [124, 99] on link "Rua Itália 715, Centro" at bounding box center [124, 102] width 35 height 6
click at [112, 11] on input "g4U6uV8g5tufdHZZGpgFQIeA" at bounding box center [86, 9] width 133 height 7
paste input "008pv6s4S2oKPS0P79PGes96"
type input "008pv6s4S2oKPS0P79PGes96"
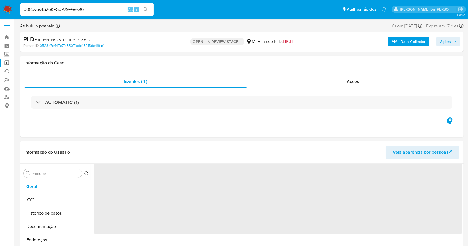
select select "10"
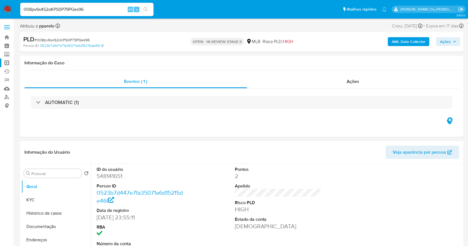
scroll to position [127, 0]
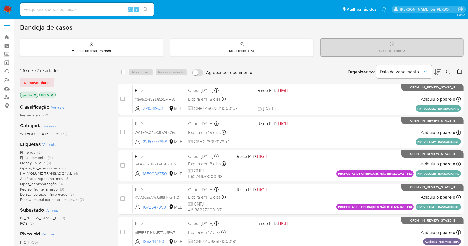
click at [4, 62] on link "Operações em massa" at bounding box center [33, 63] width 66 height 9
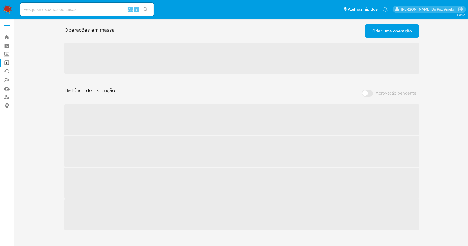
click at [397, 32] on span "Criar uma operação" at bounding box center [392, 31] width 40 height 12
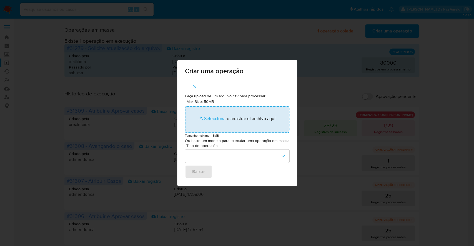
click at [210, 116] on input "Max Size: 50MB Seleccionar archivos" at bounding box center [237, 119] width 104 height 27
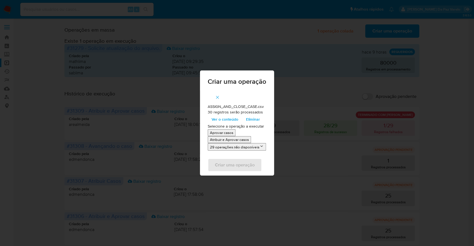
click at [222, 120] on span "Ver o conteúdo" at bounding box center [224, 119] width 27 height 8
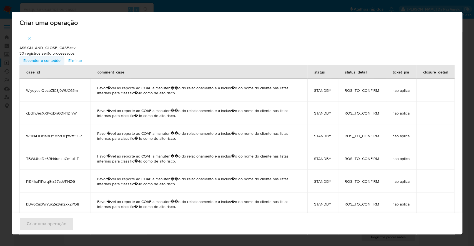
scroll to position [464, 0]
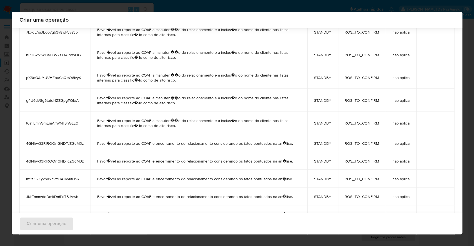
click at [471, 54] on div "Criar uma operação ASSIGN_AND_CLOSE_CASE.csv 30 registros serão processados Esc…" at bounding box center [237, 123] width 474 height 246
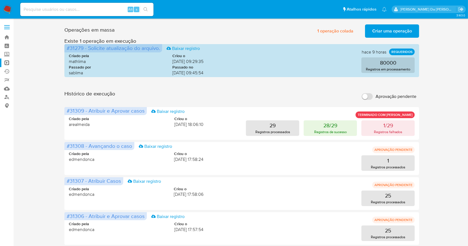
click at [386, 29] on span "Criar uma operação" at bounding box center [392, 31] width 40 height 12
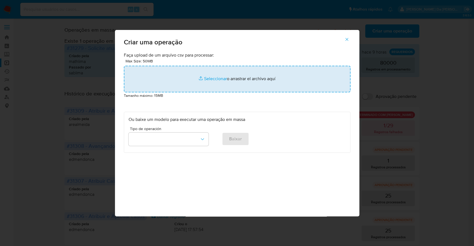
click at [212, 78] on input "file" at bounding box center [237, 79] width 226 height 27
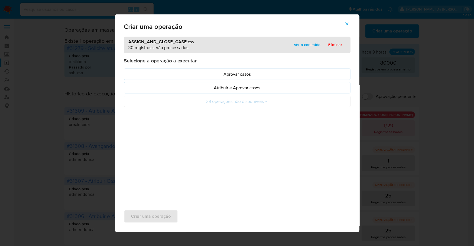
click at [303, 45] on span "Ver o conteúdo" at bounding box center [307, 45] width 27 height 8
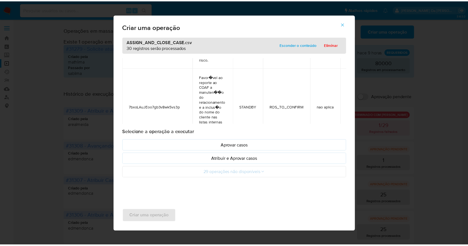
scroll to position [7, 0]
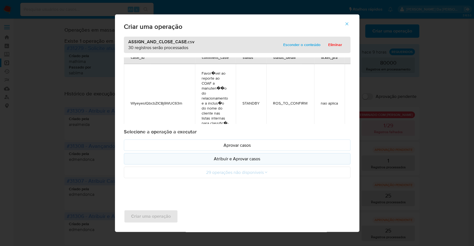
click at [231, 159] on p "Atribuir e Aprovar casos" at bounding box center [236, 159] width 217 height 6
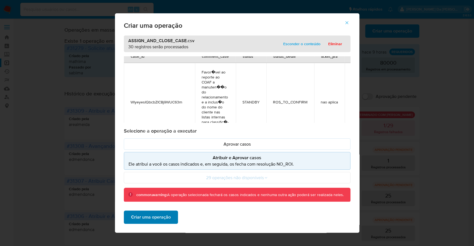
click at [157, 218] on span "Criar uma operação" at bounding box center [151, 217] width 40 height 12
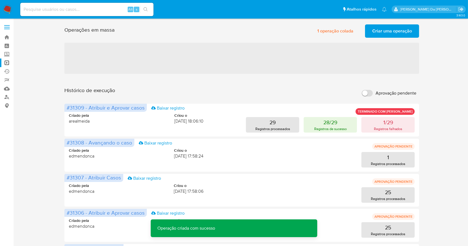
click at [374, 32] on span "Criar uma operação" at bounding box center [392, 31] width 40 height 12
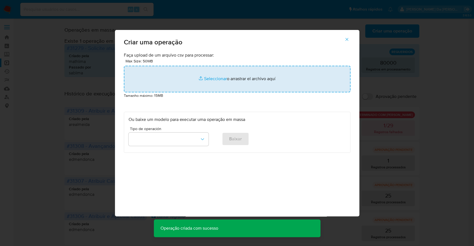
click at [214, 80] on input "file" at bounding box center [237, 79] width 226 height 27
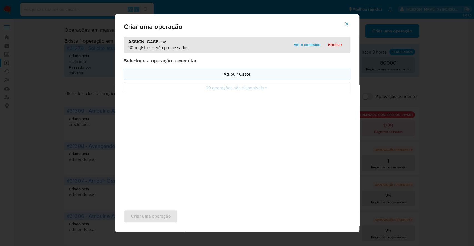
click at [243, 74] on p "Atribuir Casos" at bounding box center [236, 74] width 217 height 6
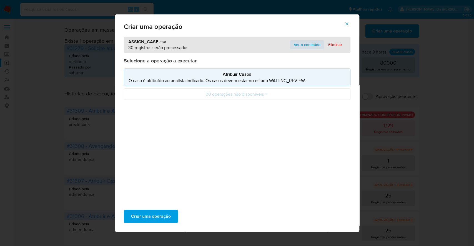
click at [306, 48] on span "Ver o conteúdo" at bounding box center [307, 45] width 27 height 8
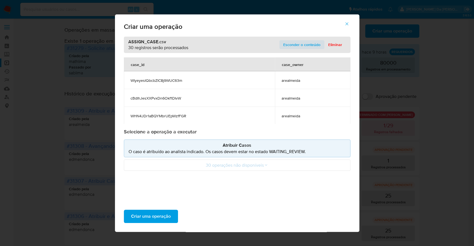
click at [306, 48] on span "Esconder o conteúdo" at bounding box center [301, 45] width 37 height 8
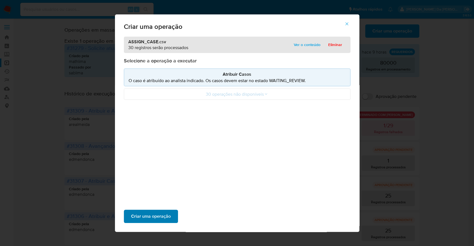
click at [155, 213] on span "Criar uma operação" at bounding box center [151, 216] width 40 height 12
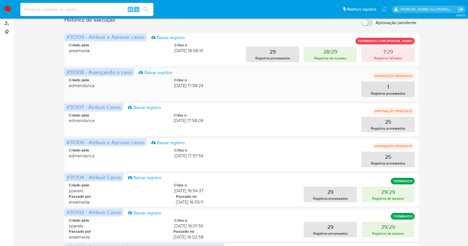
scroll to position [0, 0]
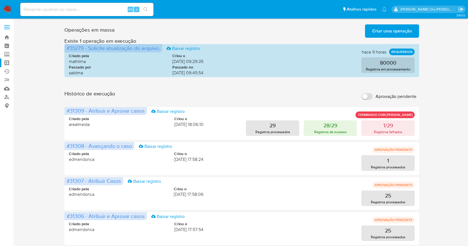
click at [371, 93] on label "Aprovação pendente" at bounding box center [389, 96] width 60 height 12
click at [371, 93] on input "Aprovação pendente" at bounding box center [367, 96] width 11 height 7
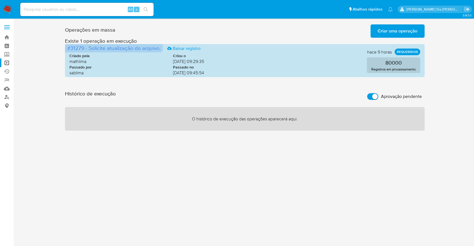
click at [368, 96] on input "Aprovação pendente" at bounding box center [372, 96] width 11 height 7
checkbox input "false"
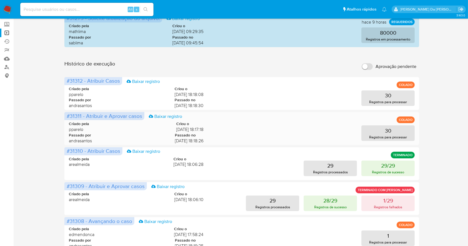
scroll to position [37, 0]
